Goal: Information Seeking & Learning: Learn about a topic

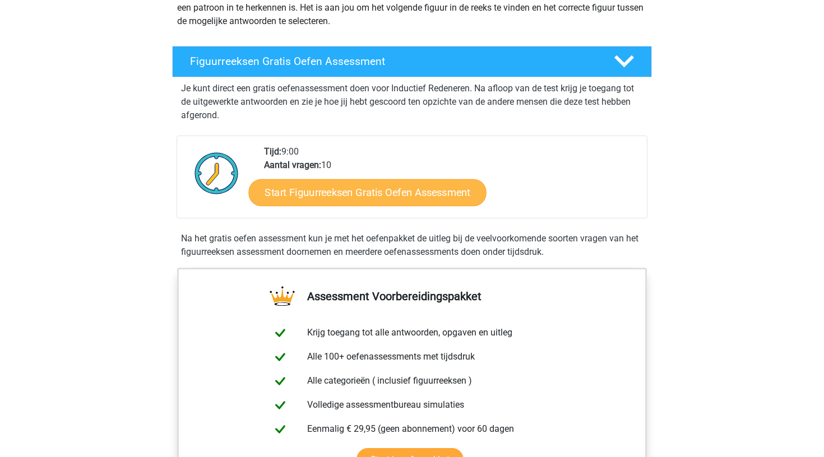
scroll to position [150, 0]
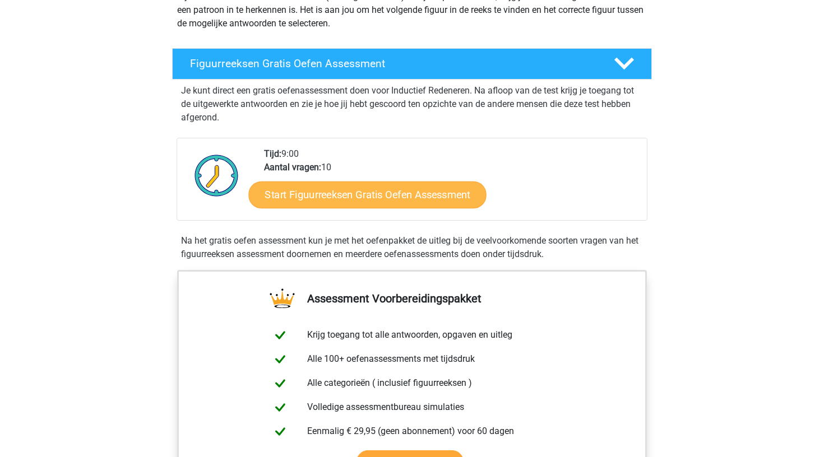
click at [424, 200] on link "Start Figuurreeksen Gratis Oefen Assessment" at bounding box center [368, 194] width 238 height 27
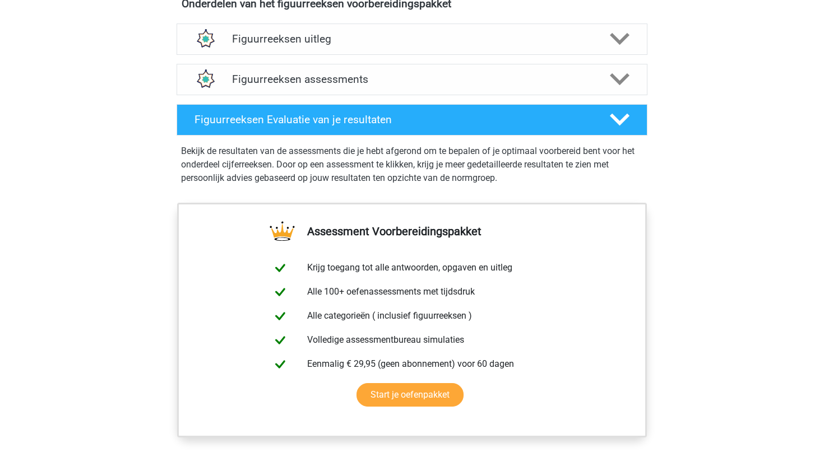
scroll to position [691, 0]
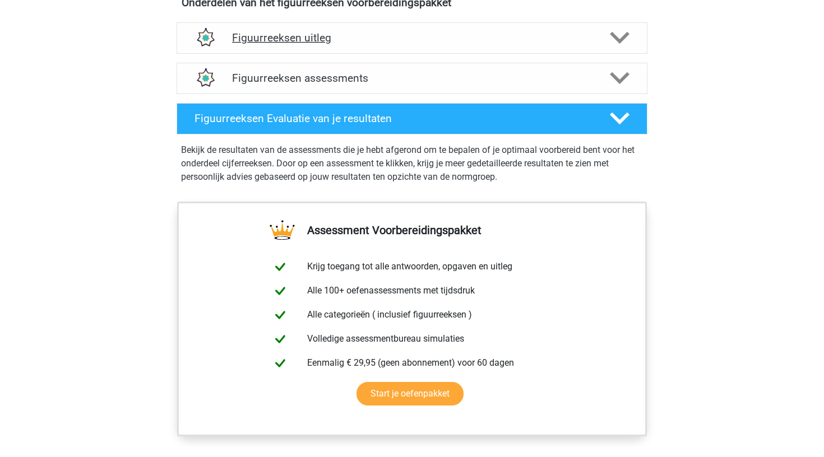
click at [626, 36] on polygon at bounding box center [620, 38] width 20 height 12
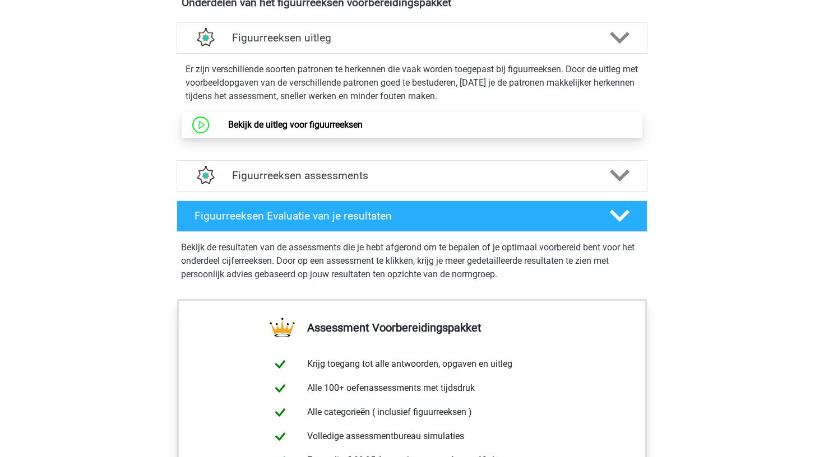
click at [265, 121] on link "Bekijk de uitleg voor figuurreeksen" at bounding box center [295, 124] width 135 height 11
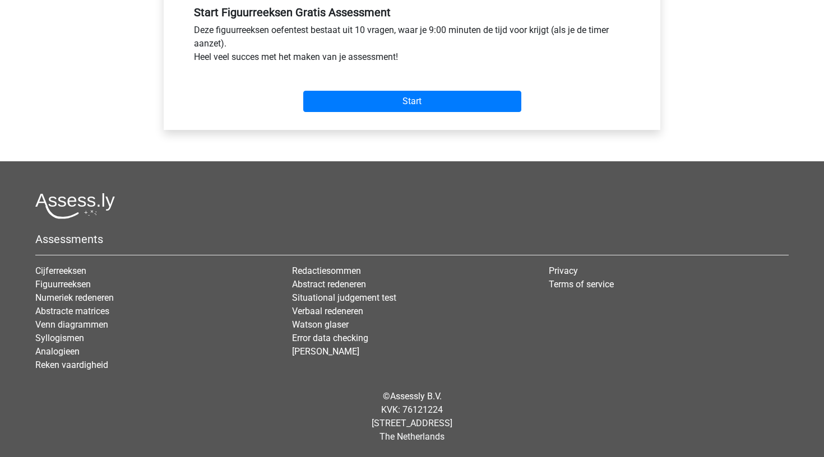
scroll to position [428, 0]
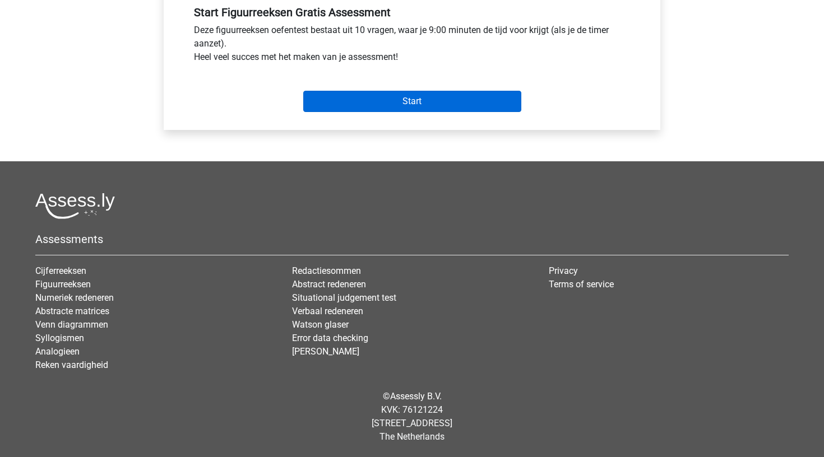
click at [466, 100] on input "Start" at bounding box center [412, 101] width 218 height 21
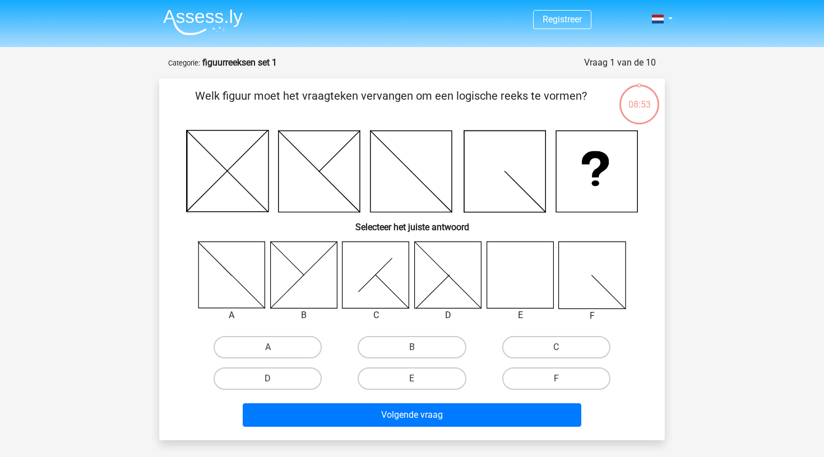
click at [390, 270] on icon at bounding box center [376, 275] width 67 height 67
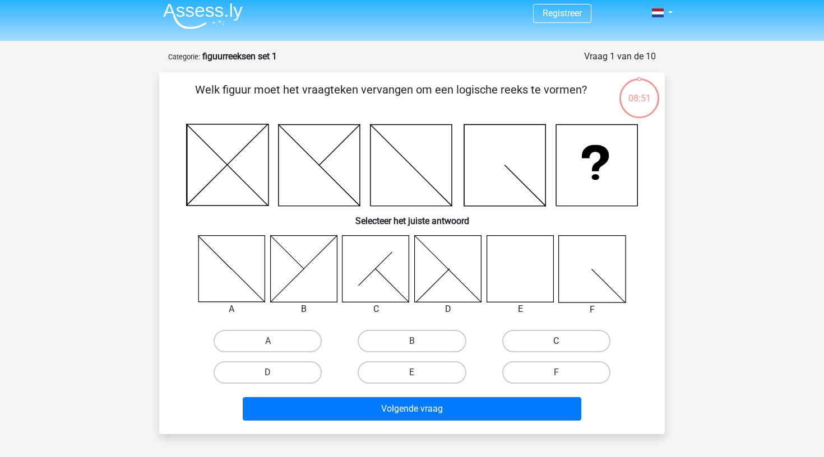
click at [571, 342] on label "C" at bounding box center [556, 341] width 108 height 22
click at [563, 342] on input "C" at bounding box center [559, 344] width 7 height 7
radio input "true"
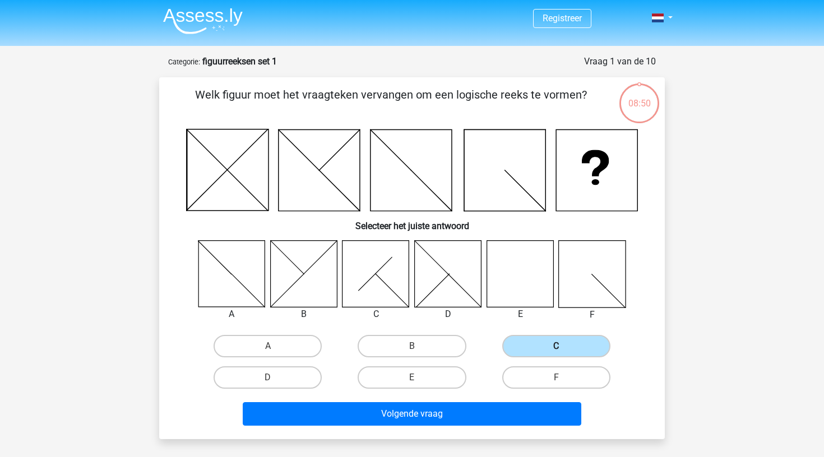
scroll to position [0, 0]
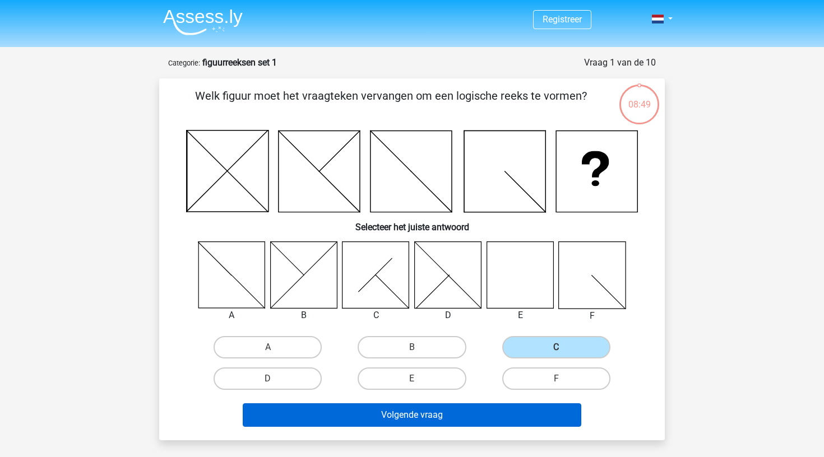
click at [497, 414] on button "Volgende vraag" at bounding box center [412, 416] width 339 height 24
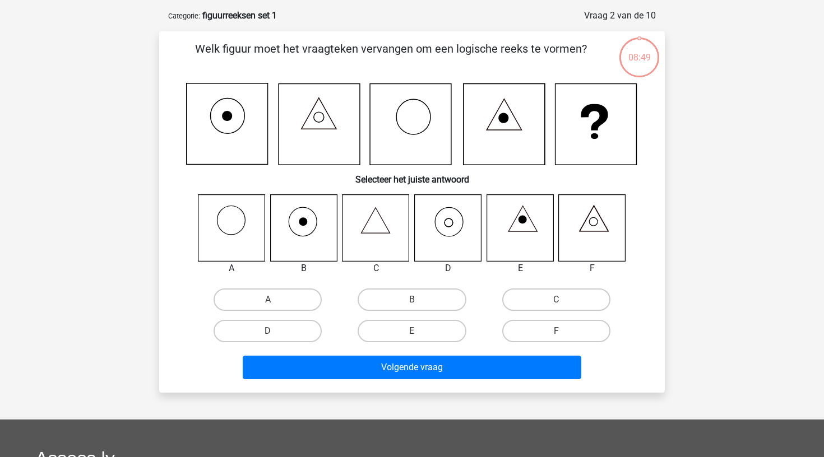
scroll to position [56, 0]
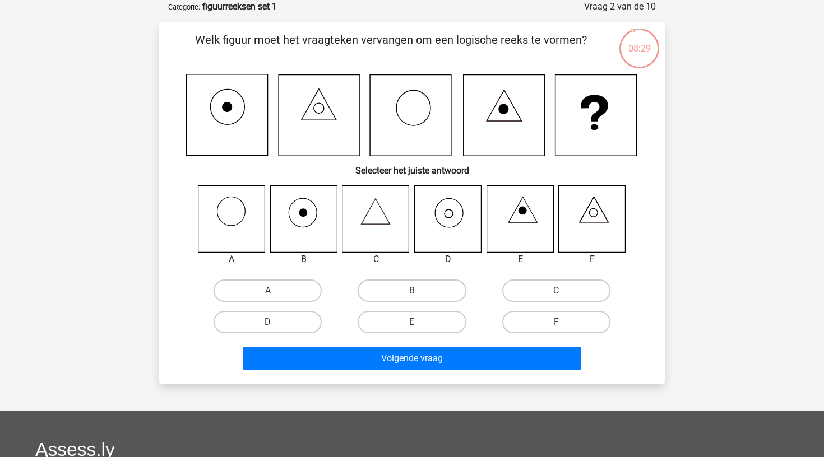
click at [463, 215] on icon at bounding box center [449, 212] width 28 height 29
drag, startPoint x: 303, startPoint y: 319, endPoint x: 321, endPoint y: 326, distance: 19.2
click at [303, 318] on label "D" at bounding box center [268, 322] width 108 height 22
click at [275, 322] on input "D" at bounding box center [271, 325] width 7 height 7
radio input "true"
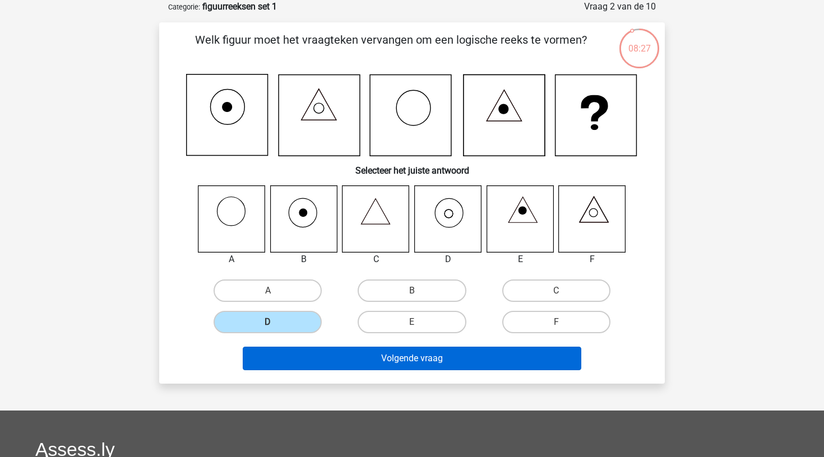
click at [448, 355] on button "Volgende vraag" at bounding box center [412, 359] width 339 height 24
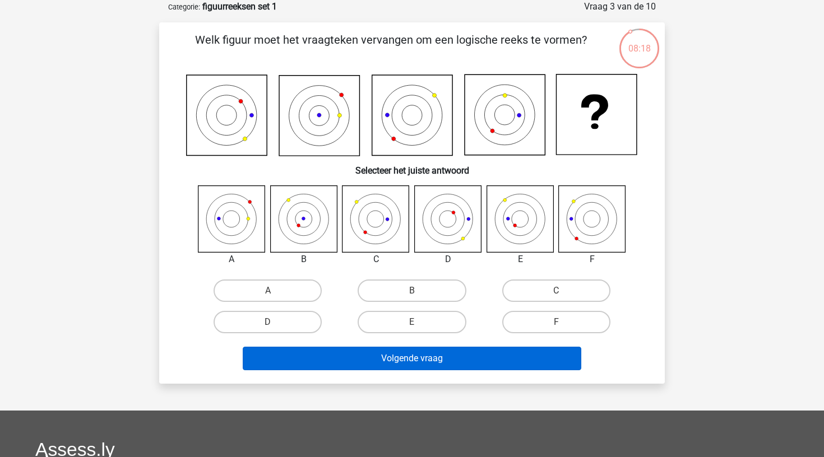
click at [457, 356] on button "Volgende vraag" at bounding box center [412, 359] width 339 height 24
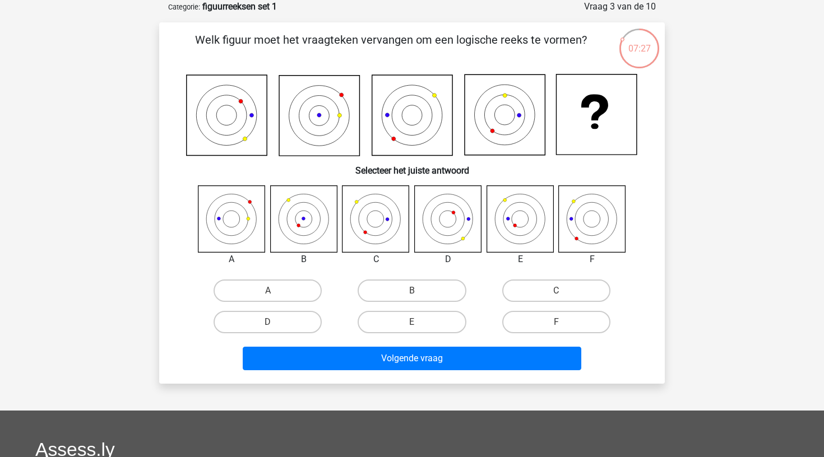
scroll to position [50, 0]
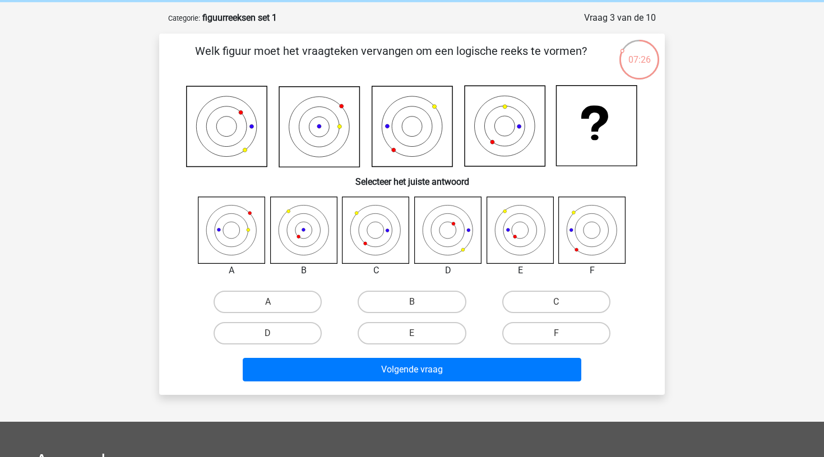
click at [314, 212] on icon at bounding box center [303, 230] width 67 height 67
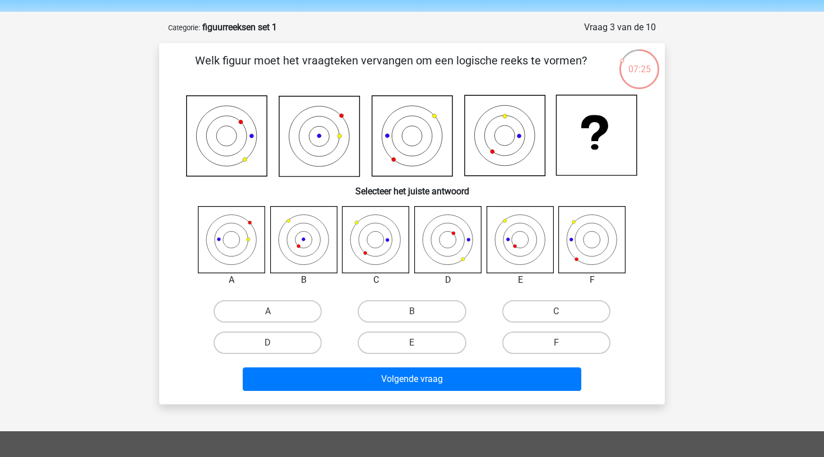
scroll to position [34, 1]
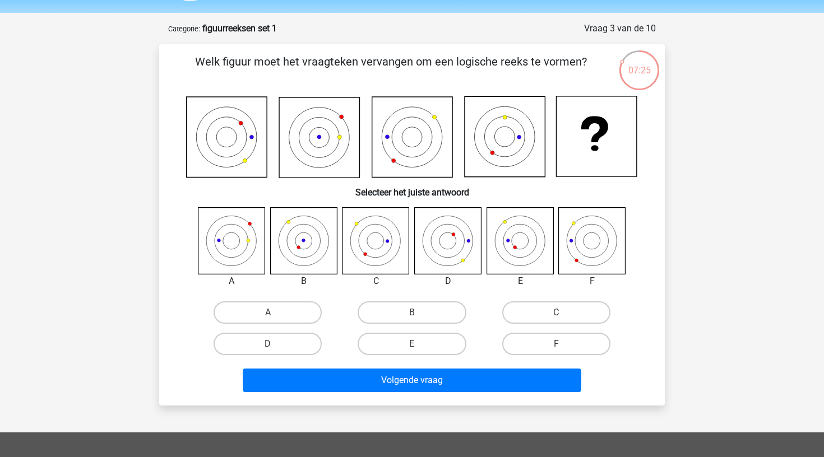
click at [396, 299] on div "B" at bounding box center [412, 312] width 144 height 31
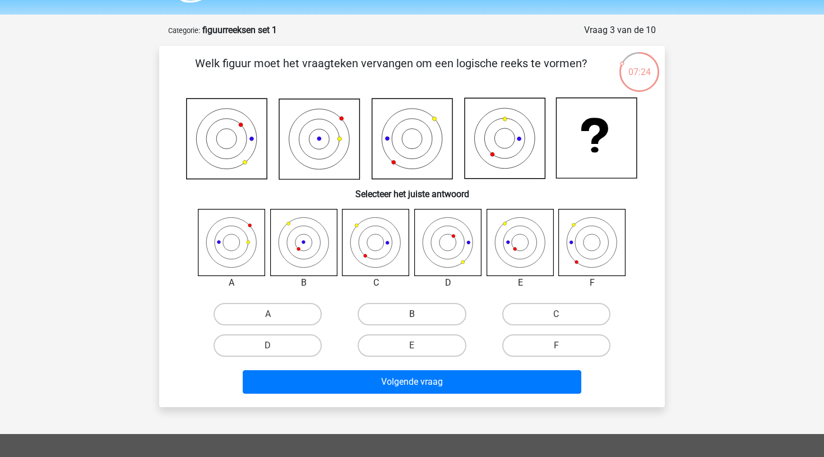
click at [406, 314] on label "B" at bounding box center [412, 314] width 108 height 22
click at [412, 314] on input "B" at bounding box center [415, 317] width 7 height 7
radio input "true"
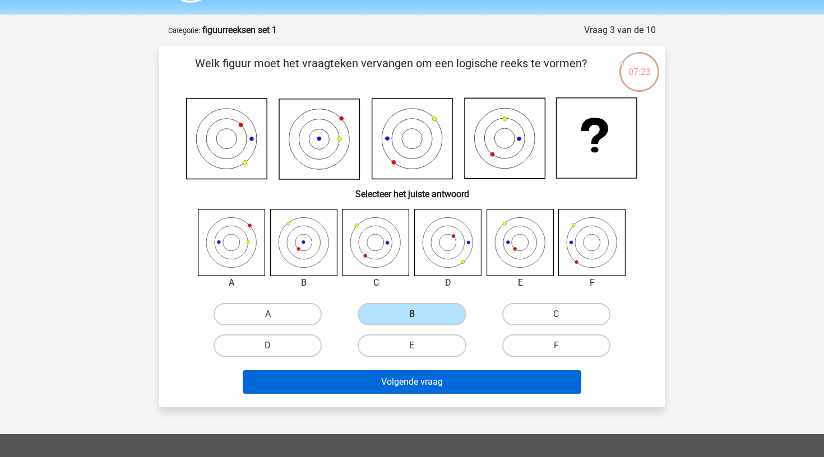
click at [462, 379] on button "Volgende vraag" at bounding box center [412, 383] width 339 height 24
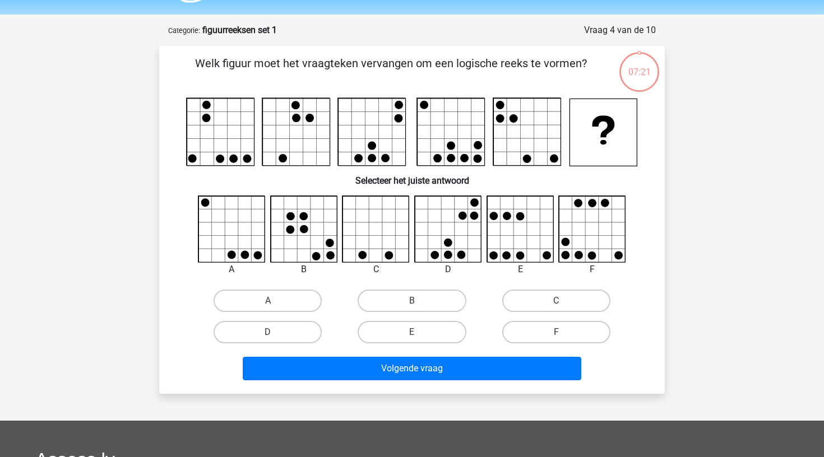
scroll to position [56, 0]
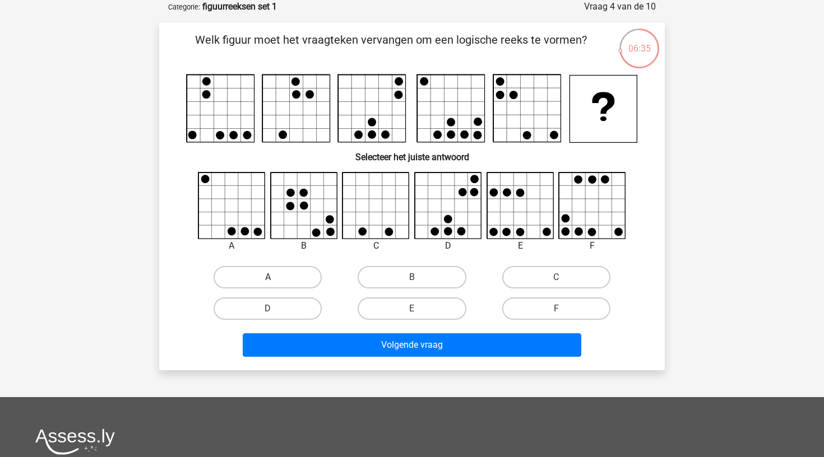
click at [279, 272] on label "A" at bounding box center [268, 277] width 108 height 22
click at [275, 277] on input "A" at bounding box center [271, 280] width 7 height 7
radio input "true"
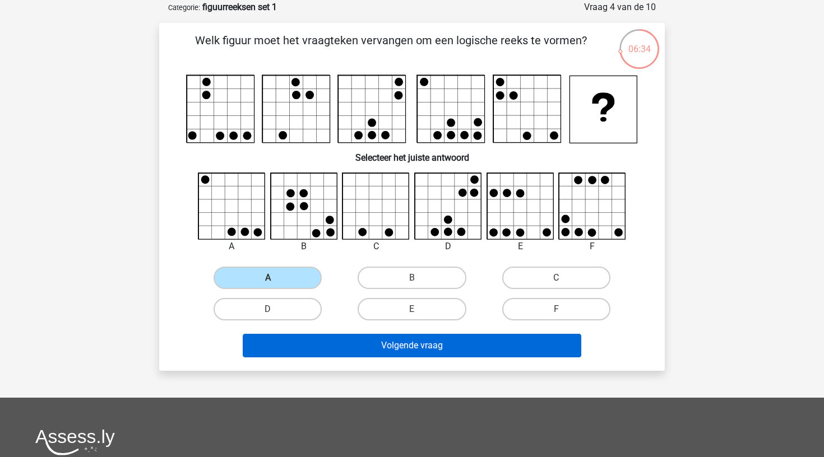
click at [450, 352] on button "Volgende vraag" at bounding box center [412, 346] width 339 height 24
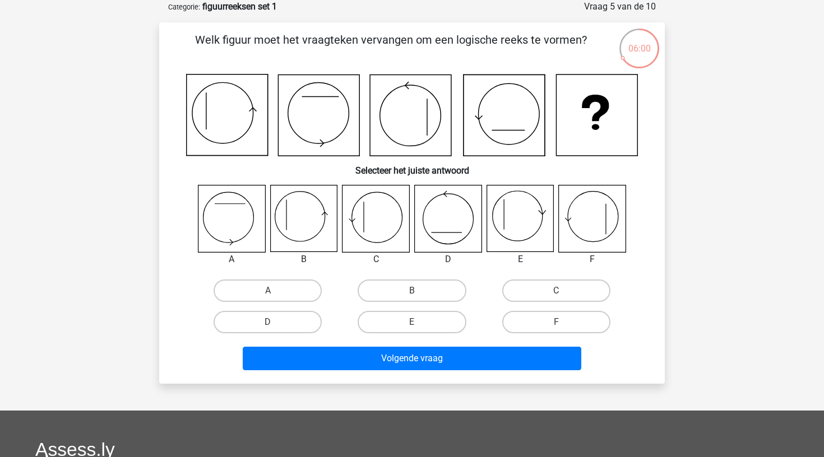
scroll to position [55, 0]
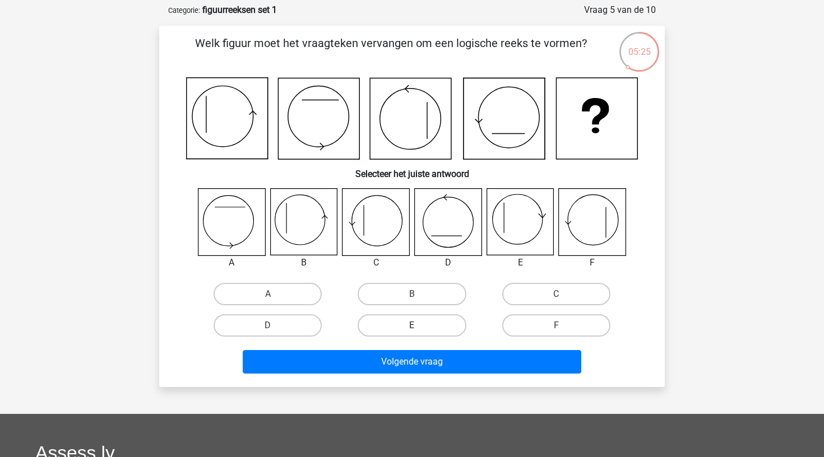
click at [436, 319] on label "E" at bounding box center [412, 325] width 108 height 22
click at [419, 326] on input "E" at bounding box center [415, 329] width 7 height 7
radio input "true"
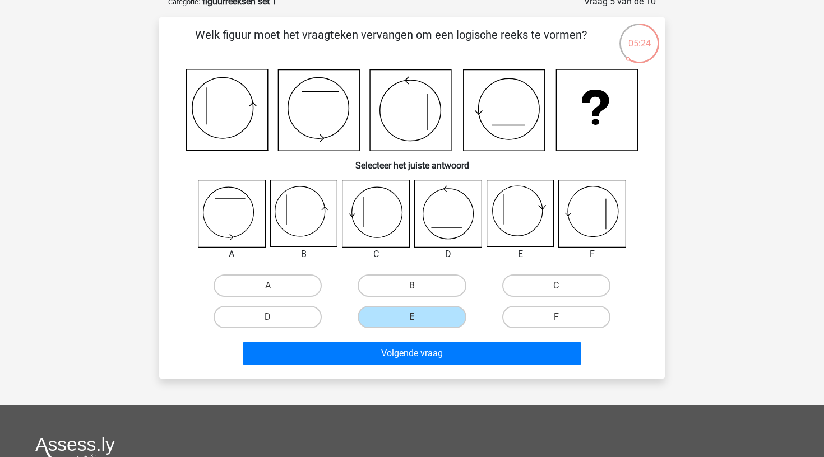
click at [501, 402] on div "Registreer Nederlands English" at bounding box center [412, 320] width 824 height 763
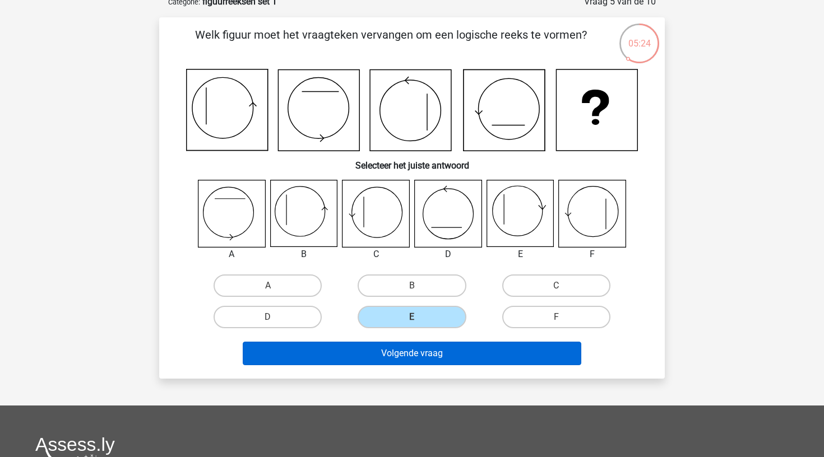
click at [496, 364] on button "Volgende vraag" at bounding box center [412, 354] width 339 height 24
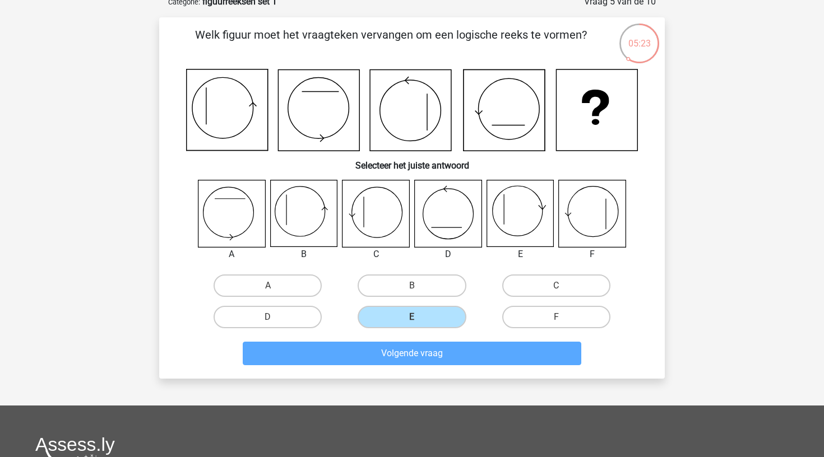
scroll to position [56, 0]
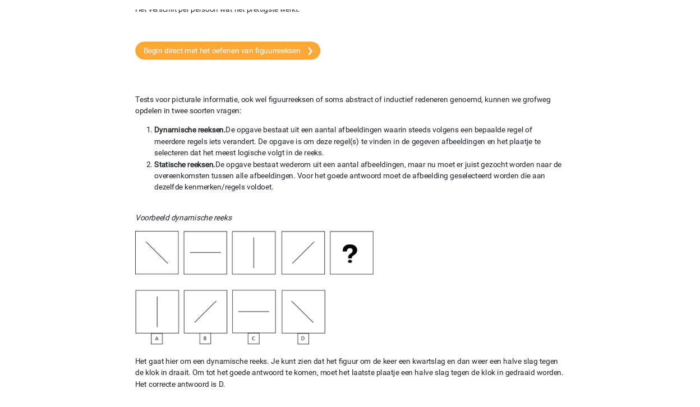
scroll to position [161, 0]
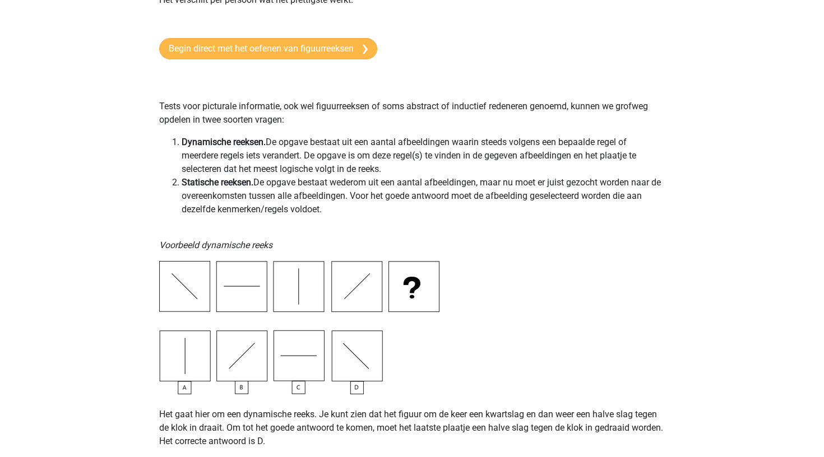
click at [325, 47] on link "Begin direct met het oefenen van figuurreeksen" at bounding box center [268, 48] width 218 height 21
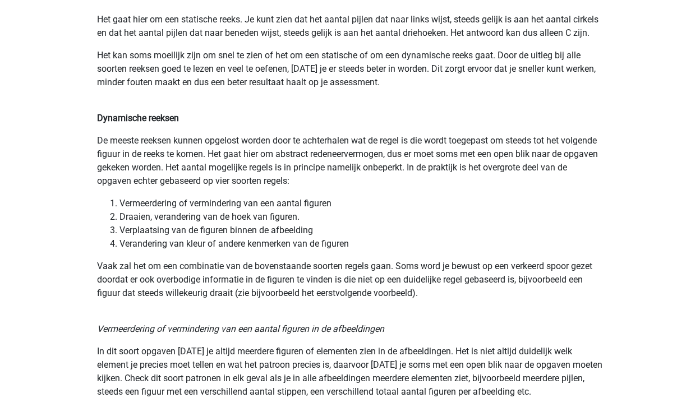
scroll to position [780, 0]
